Goal: Task Accomplishment & Management: Manage account settings

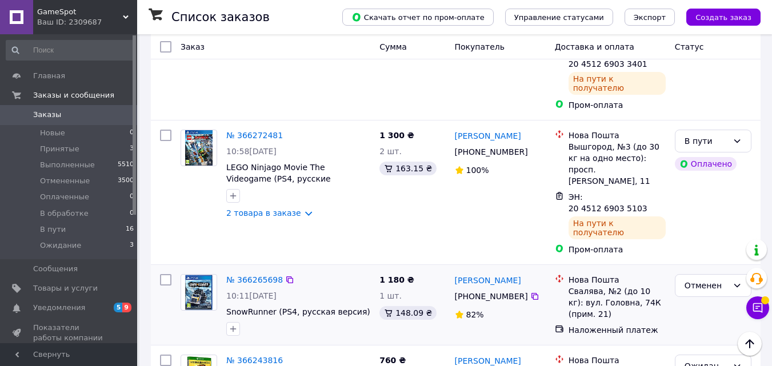
scroll to position [343, 0]
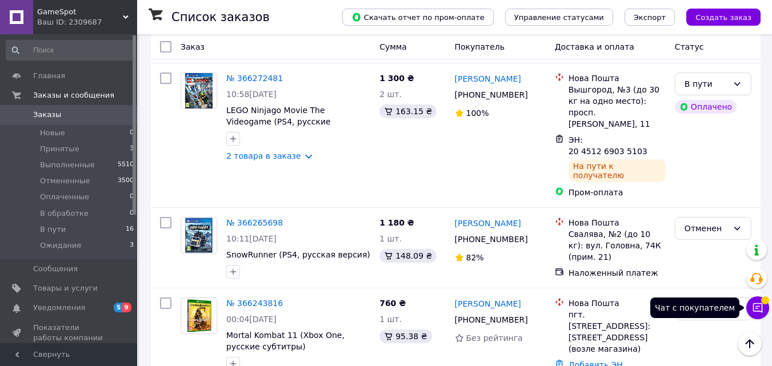
click at [756, 305] on icon at bounding box center [757, 307] width 11 height 11
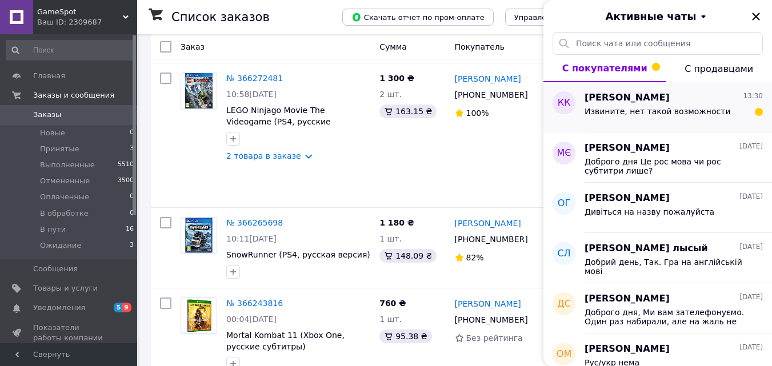
click at [682, 112] on span "Извините, нет такой возможности" at bounding box center [657, 111] width 146 height 9
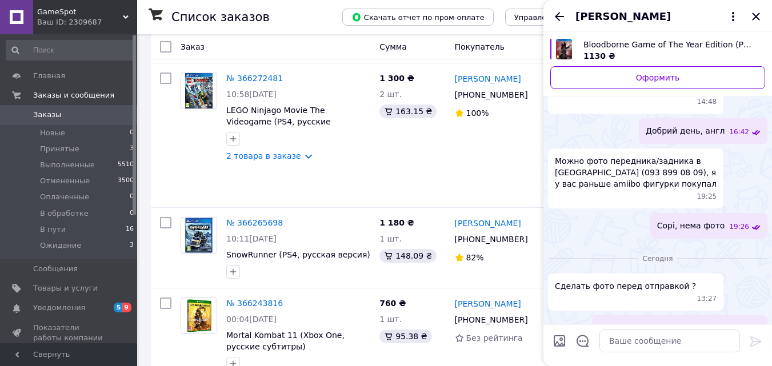
scroll to position [320, 0]
click at [757, 18] on icon "Закрыть" at bounding box center [755, 16] width 7 height 7
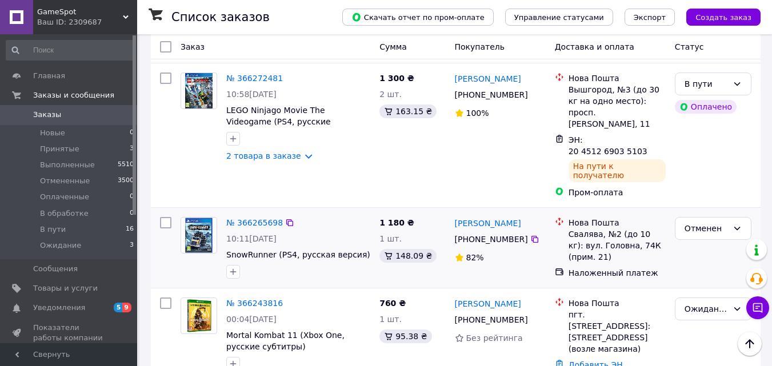
scroll to position [0, 0]
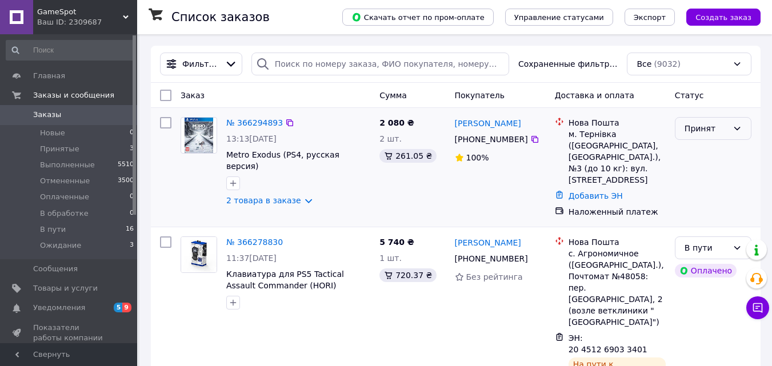
click at [708, 131] on div "Принят" at bounding box center [705, 128] width 43 height 13
click at [494, 185] on div "[PERSON_NAME] [PHONE_NUMBER]%" at bounding box center [500, 168] width 100 height 110
click at [252, 122] on link "№ 366294893" at bounding box center [254, 122] width 57 height 9
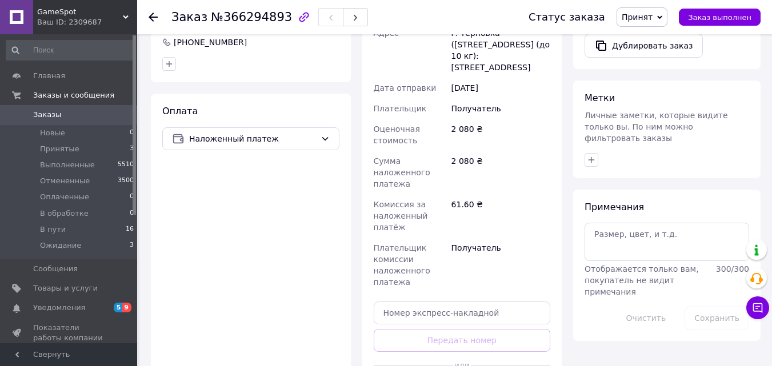
scroll to position [661, 0]
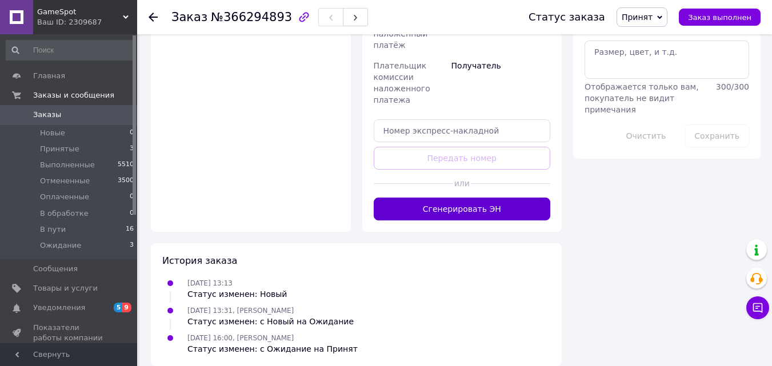
click at [447, 198] on button "Сгенерировать ЭН" at bounding box center [462, 209] width 177 height 23
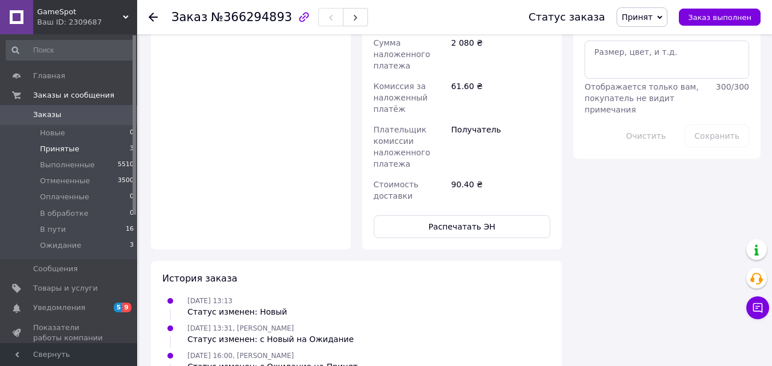
click at [59, 151] on span "Принятые" at bounding box center [59, 149] width 39 height 10
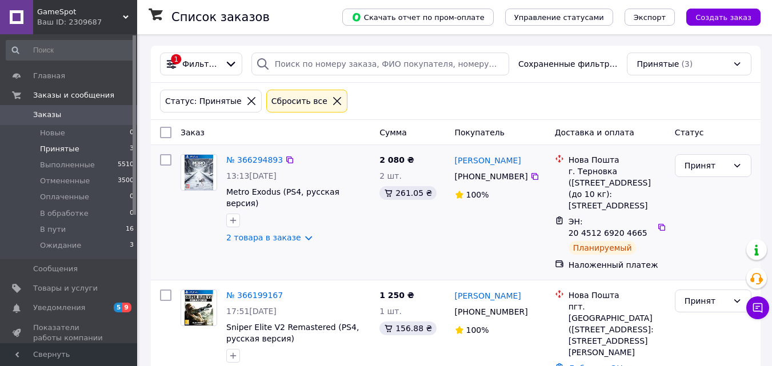
scroll to position [114, 0]
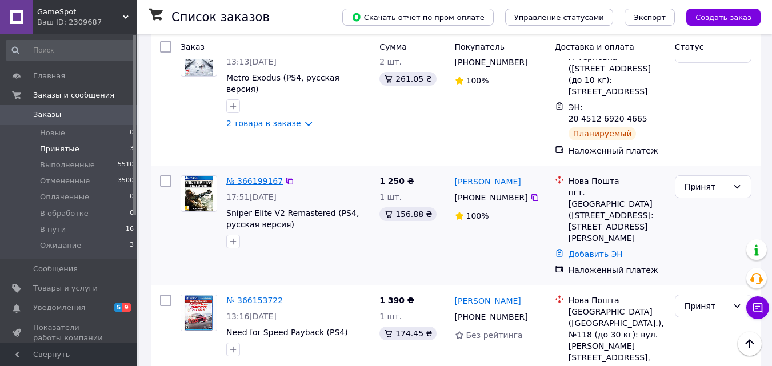
click at [243, 179] on link "№ 366199167" at bounding box center [254, 181] width 57 height 9
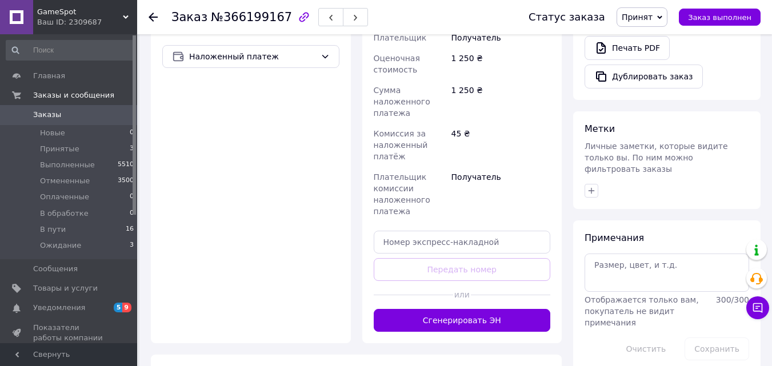
scroll to position [468, 0]
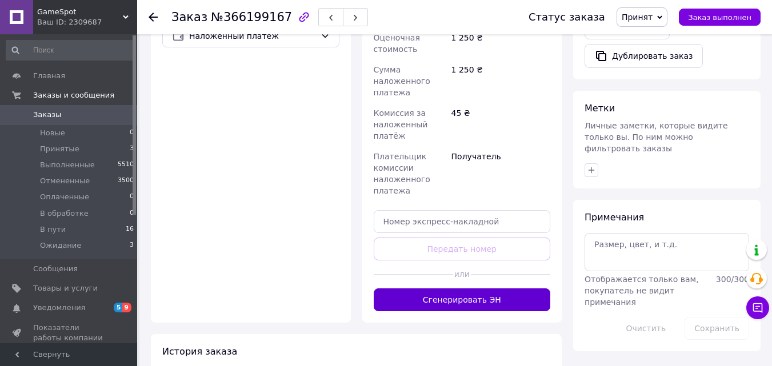
click at [469, 289] on button "Сгенерировать ЭН" at bounding box center [462, 300] width 177 height 23
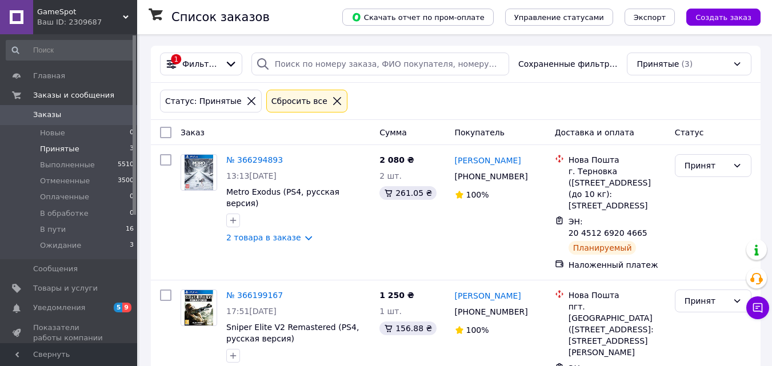
scroll to position [169, 0]
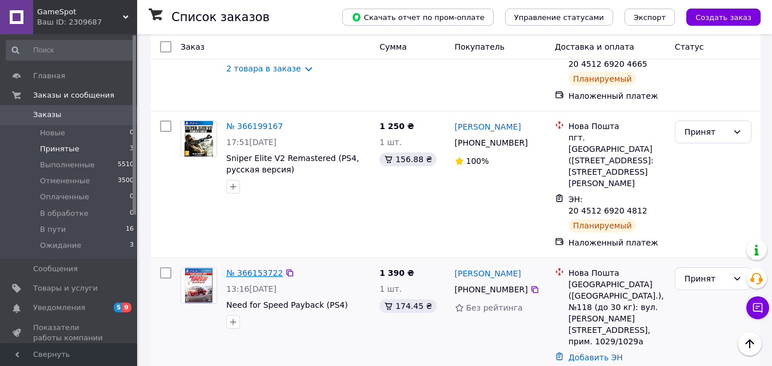
click at [249, 269] on link "№ 366153722" at bounding box center [254, 273] width 57 height 9
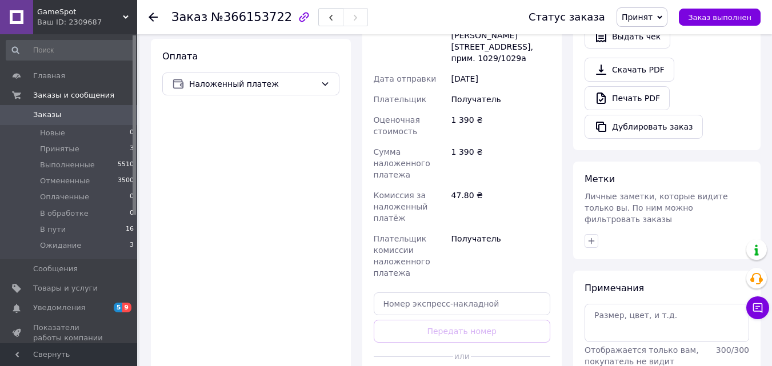
scroll to position [512, 0]
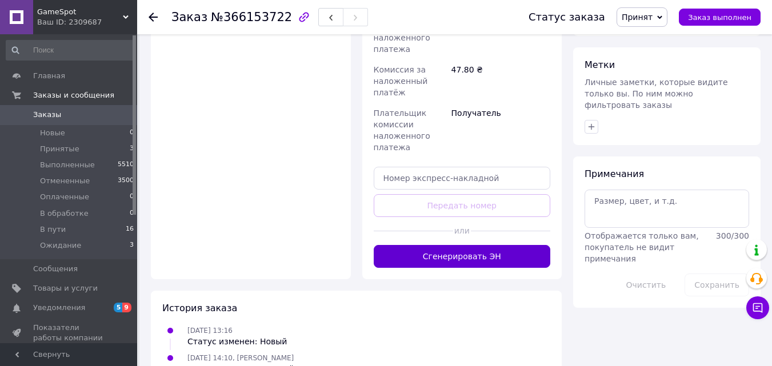
click at [490, 245] on button "Сгенерировать ЭН" at bounding box center [462, 256] width 177 height 23
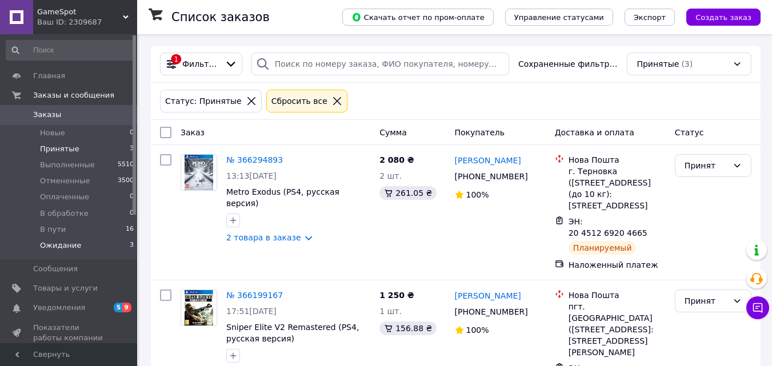
click at [70, 248] on span "Ожидание" at bounding box center [60, 246] width 41 height 10
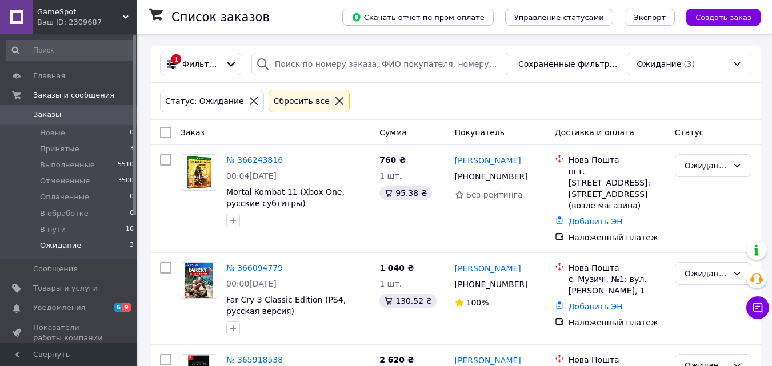
scroll to position [82, 0]
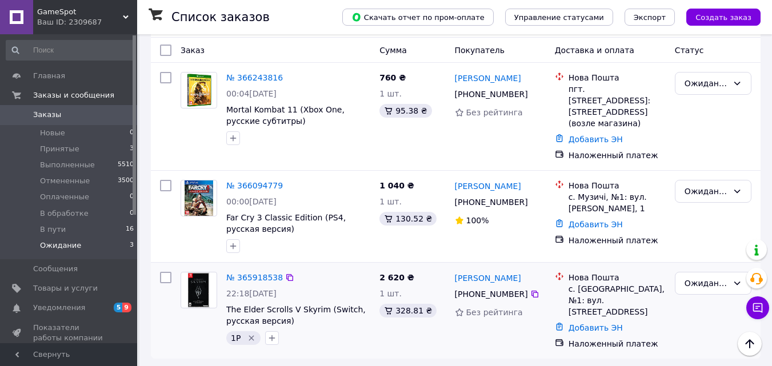
click at [249, 339] on icon "Удалить метку" at bounding box center [251, 338] width 9 height 9
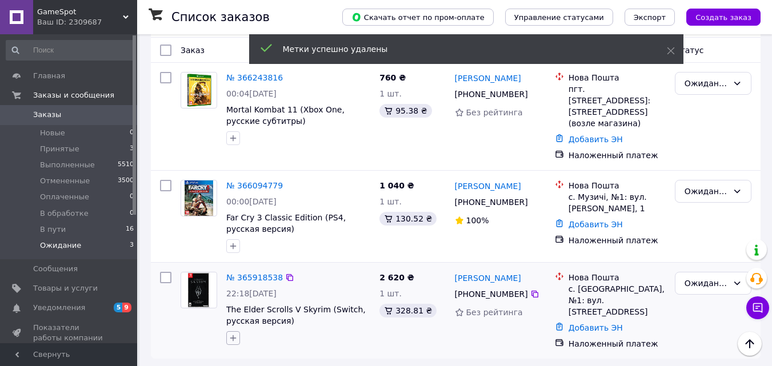
click at [238, 341] on button "button" at bounding box center [233, 338] width 14 height 14
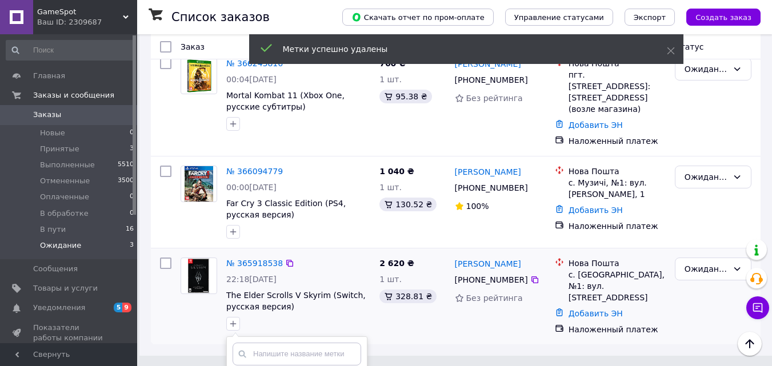
scroll to position [114, 0]
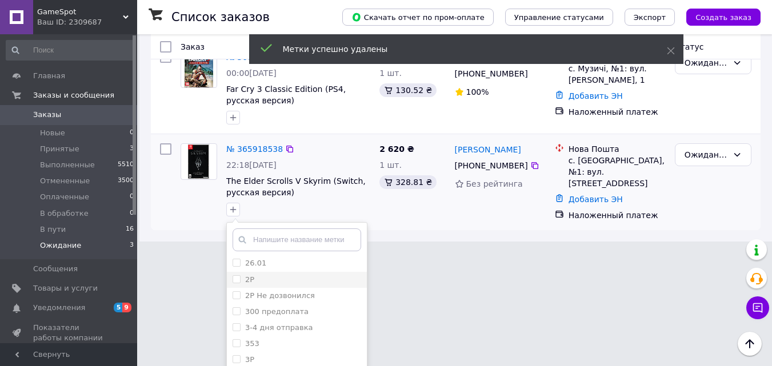
click at [277, 281] on div "2Р" at bounding box center [297, 280] width 129 height 10
checkbox input "true"
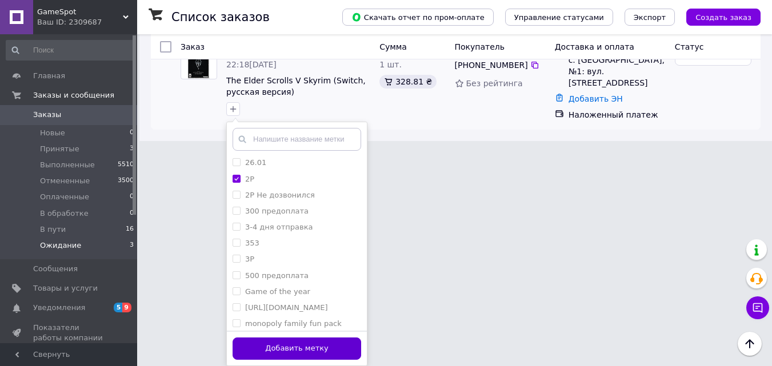
click at [324, 350] on button "Добавить метку" at bounding box center [297, 349] width 129 height 22
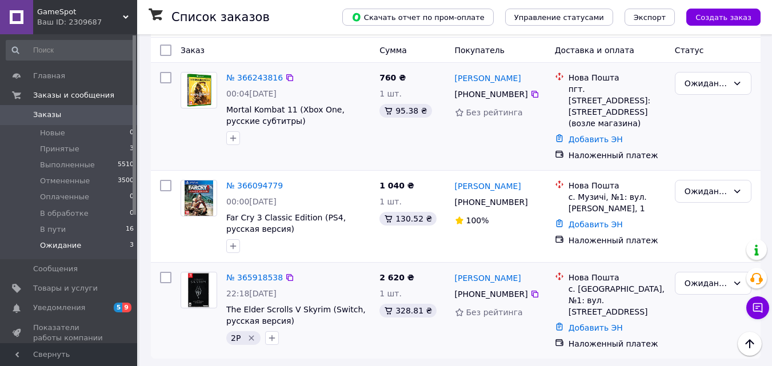
scroll to position [0, 0]
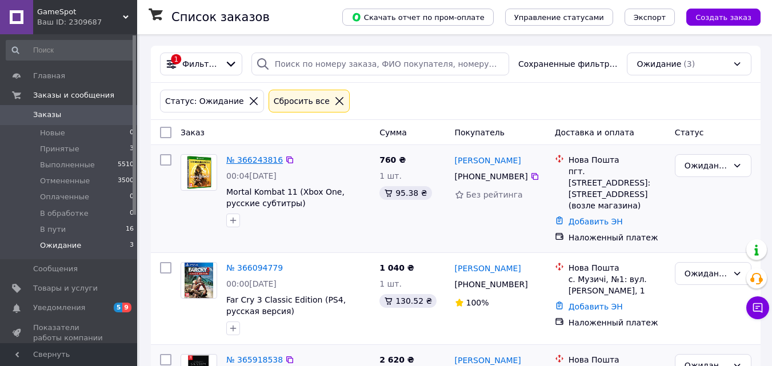
click at [245, 164] on link "№ 366243816" at bounding box center [254, 159] width 57 height 9
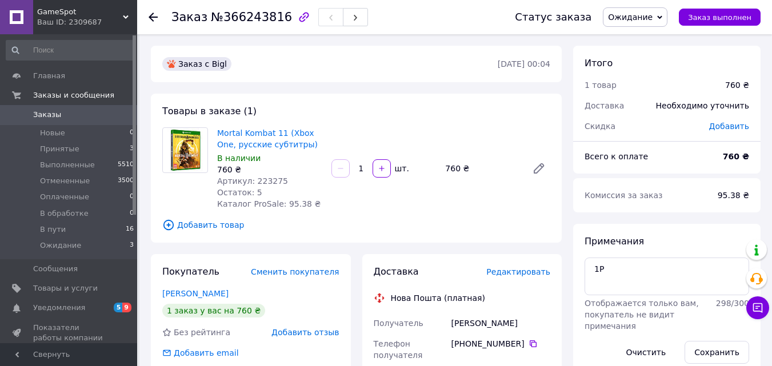
click at [194, 222] on span "Добавить товар" at bounding box center [356, 225] width 388 height 13
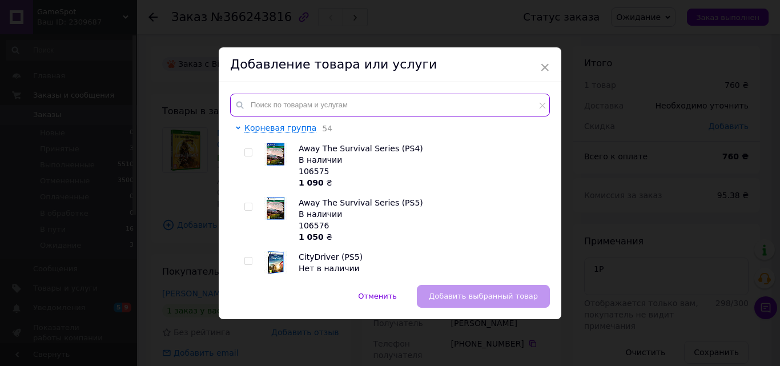
click at [321, 101] on input "text" at bounding box center [390, 105] width 320 height 23
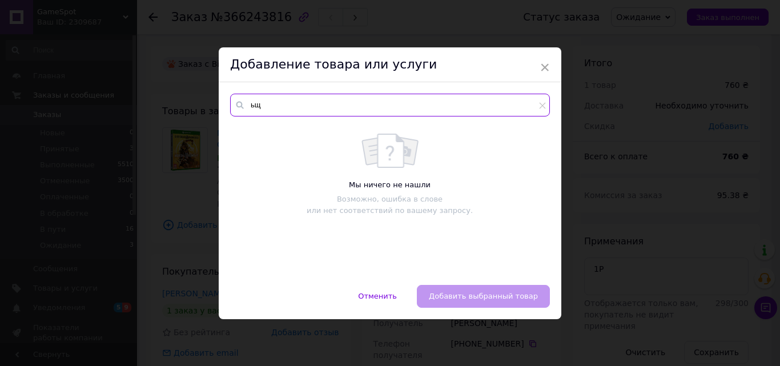
type input "ь"
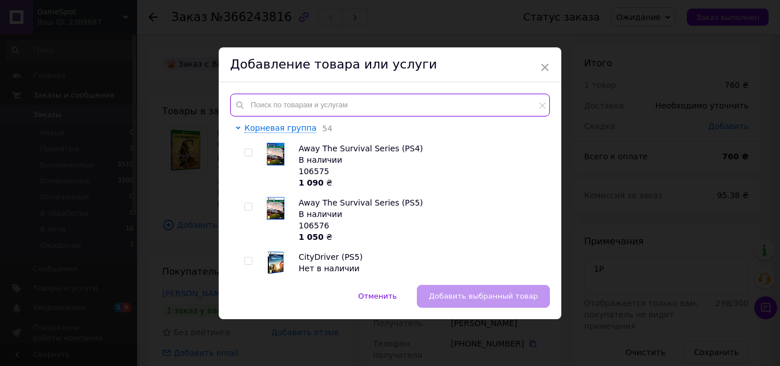
type input "ь"
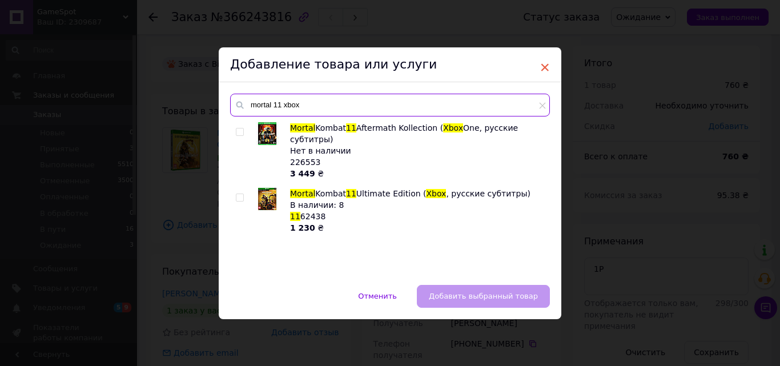
type input "mortal 11 xbox"
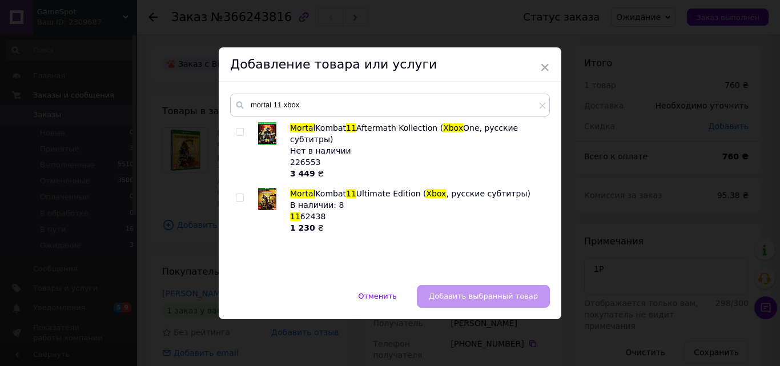
click at [544, 63] on span "×" at bounding box center [545, 67] width 10 height 19
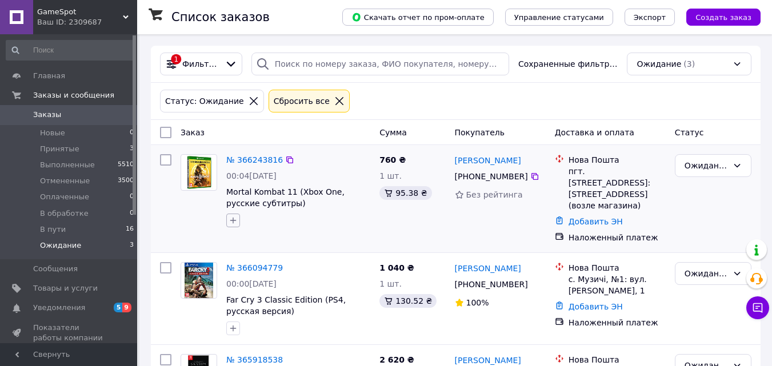
click at [230, 219] on icon "button" at bounding box center [233, 220] width 9 height 9
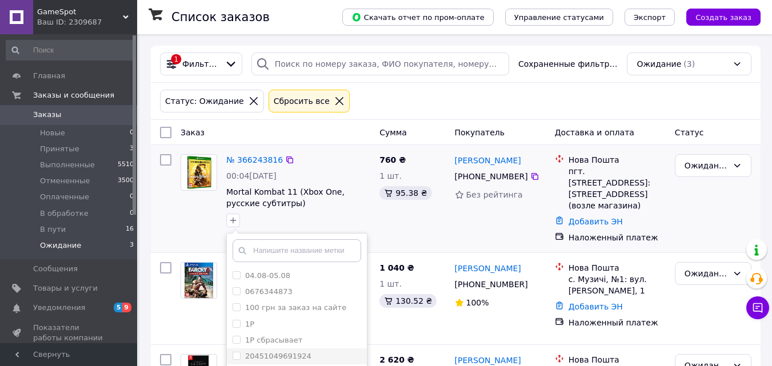
scroll to position [111, 0]
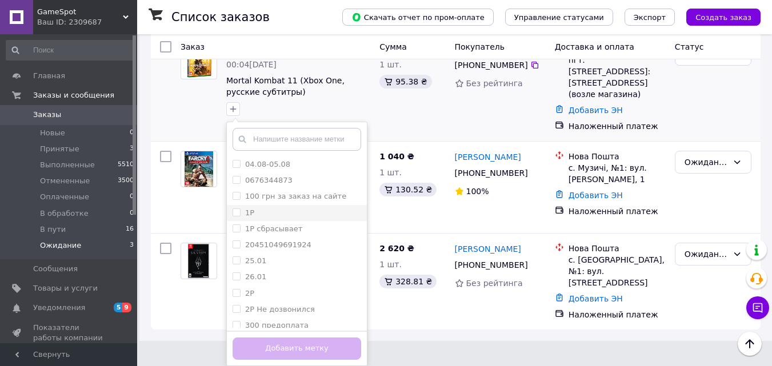
click at [271, 218] on div "1Р" at bounding box center [297, 213] width 129 height 10
checkbox input "true"
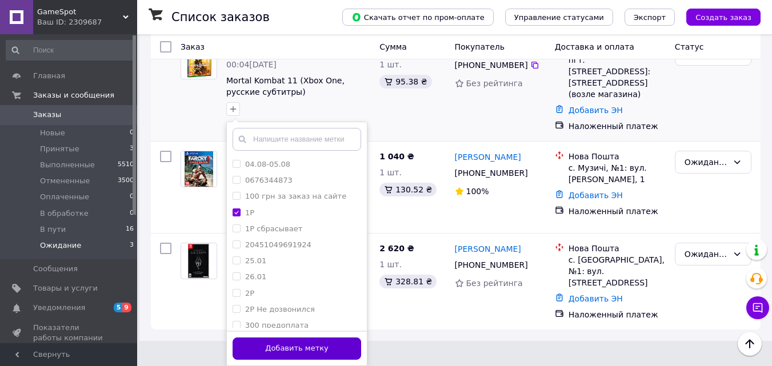
click at [341, 351] on button "Добавить метку" at bounding box center [297, 349] width 129 height 22
